Goal: Transaction & Acquisition: Download file/media

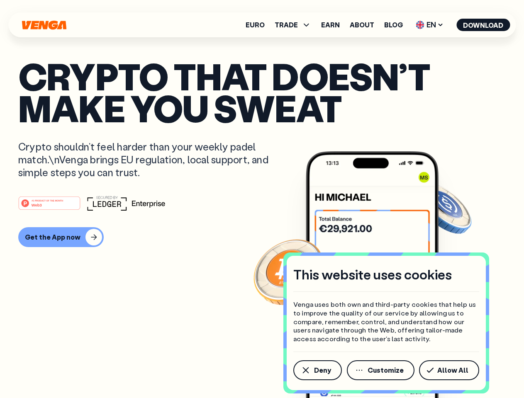
click at [262, 199] on div "#1 PRODUCT OF THE MONTH Web3" at bounding box center [262, 203] width 488 height 15
click at [317, 371] on span "Deny" at bounding box center [322, 370] width 17 height 7
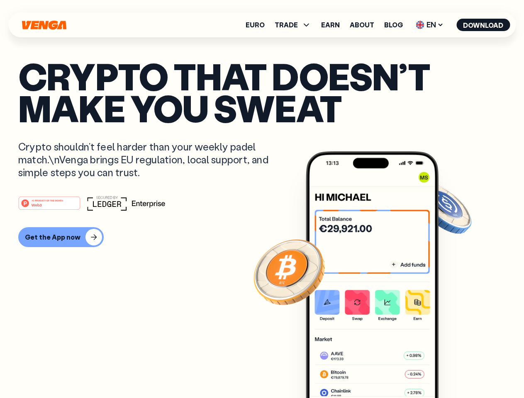
click at [381, 371] on img at bounding box center [372, 290] width 133 height 278
click at [451, 371] on article "Crypto that doesn’t make you sweat Crypto shouldn’t feel harder than your weekl…" at bounding box center [262, 215] width 488 height 311
click at [295, 25] on span "TRADE" at bounding box center [286, 25] width 23 height 7
click at [430, 25] on span "EN" at bounding box center [430, 24] width 34 height 13
click at [483, 25] on button "Download" at bounding box center [484, 25] width 54 height 12
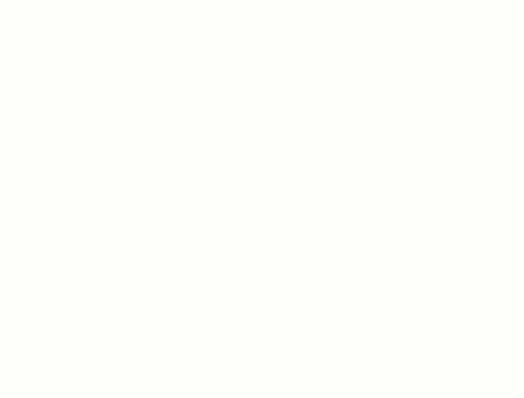
click at [60, 0] on html "This website uses cookies Venga uses both own and third-party cookies that help…" at bounding box center [262, 0] width 524 height 0
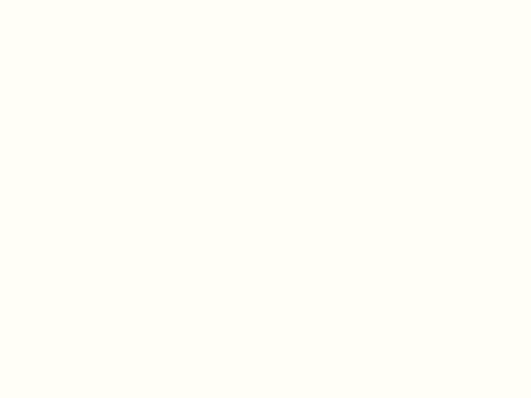
click at [51, 0] on html "This website uses cookies Venga uses both own and third-party cookies that help…" at bounding box center [265, 0] width 531 height 0
